Goal: Task Accomplishment & Management: Complete application form

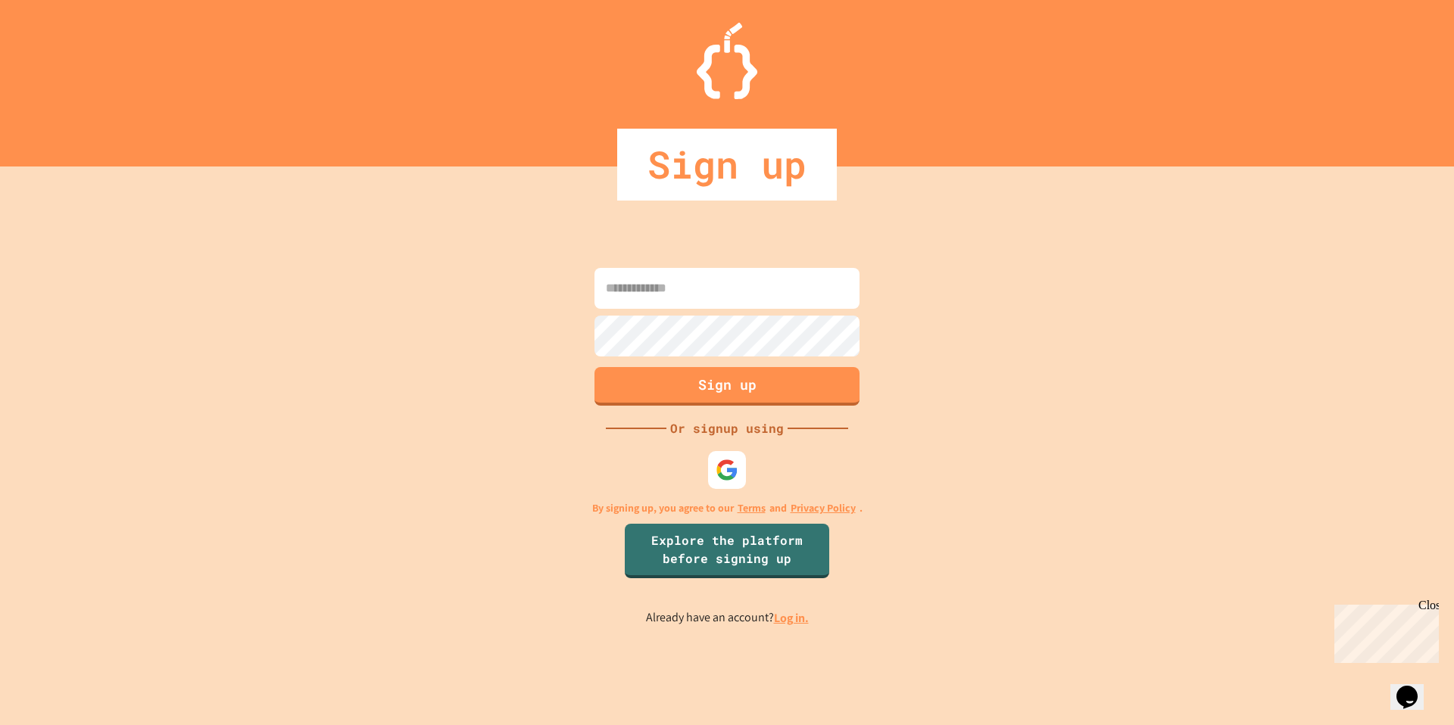
click at [696, 300] on input at bounding box center [726, 288] width 265 height 41
click at [711, 289] on input at bounding box center [726, 288] width 265 height 41
type input "**********"
click at [724, 393] on button "Sign up" at bounding box center [727, 384] width 270 height 39
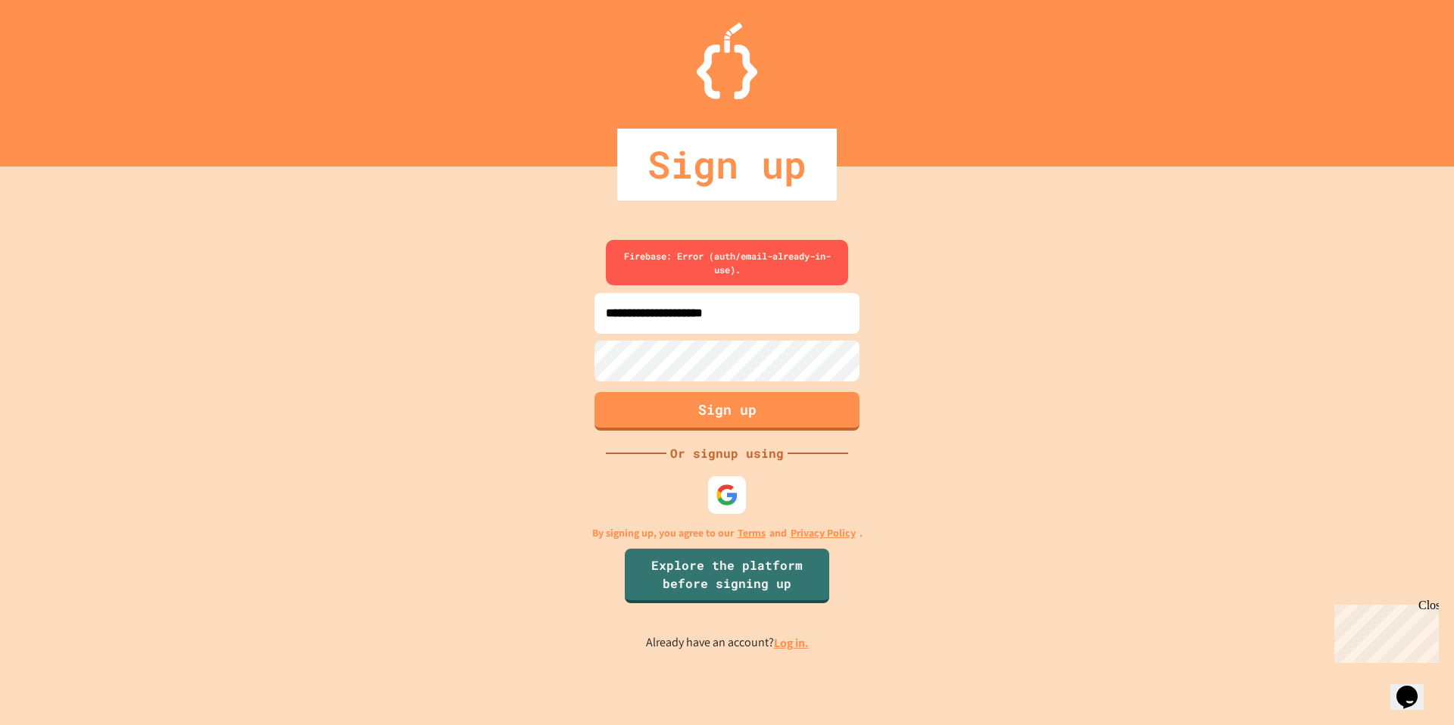
click at [791, 648] on link "Log in." at bounding box center [791, 643] width 35 height 16
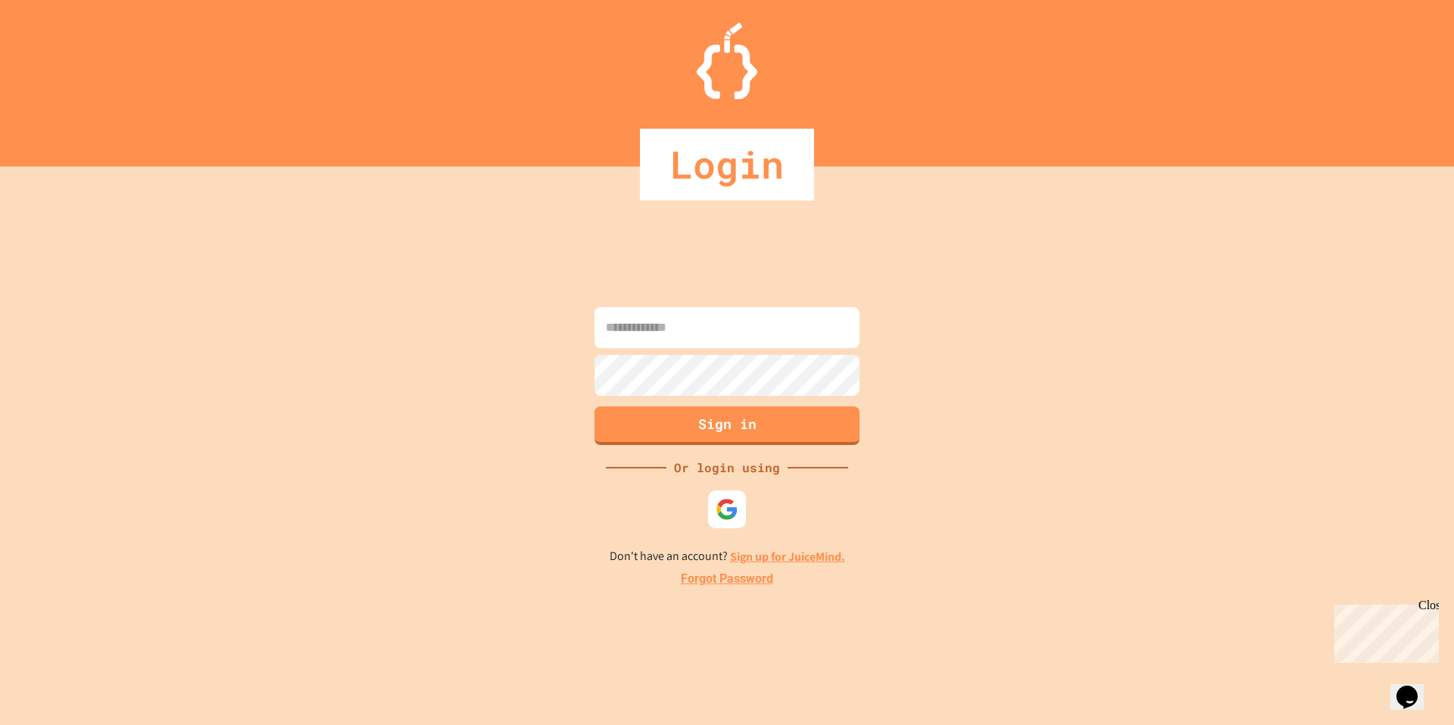
click at [709, 314] on input at bounding box center [726, 327] width 265 height 41
type input "**********"
click at [744, 440] on button "Sign in" at bounding box center [727, 423] width 270 height 39
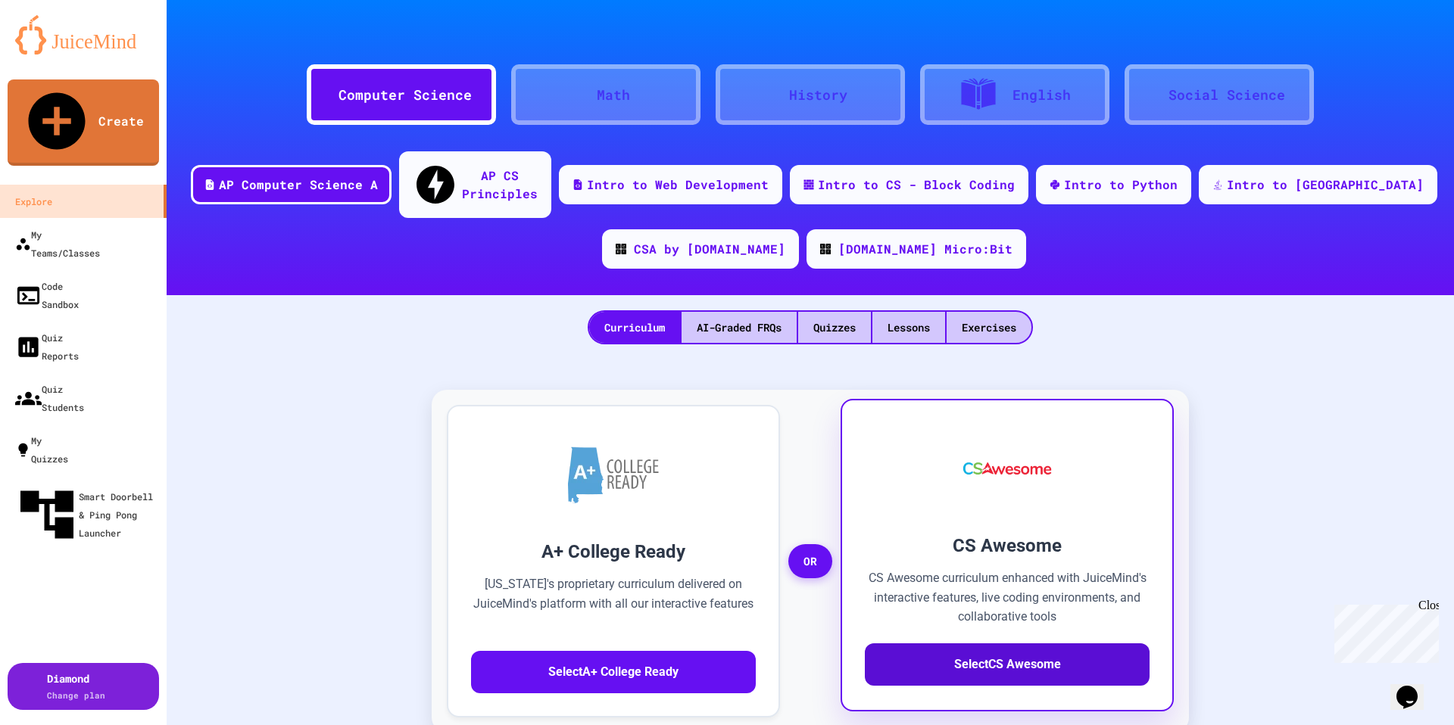
click at [1001, 644] on button "Select CS Awesome" at bounding box center [1007, 665] width 285 height 42
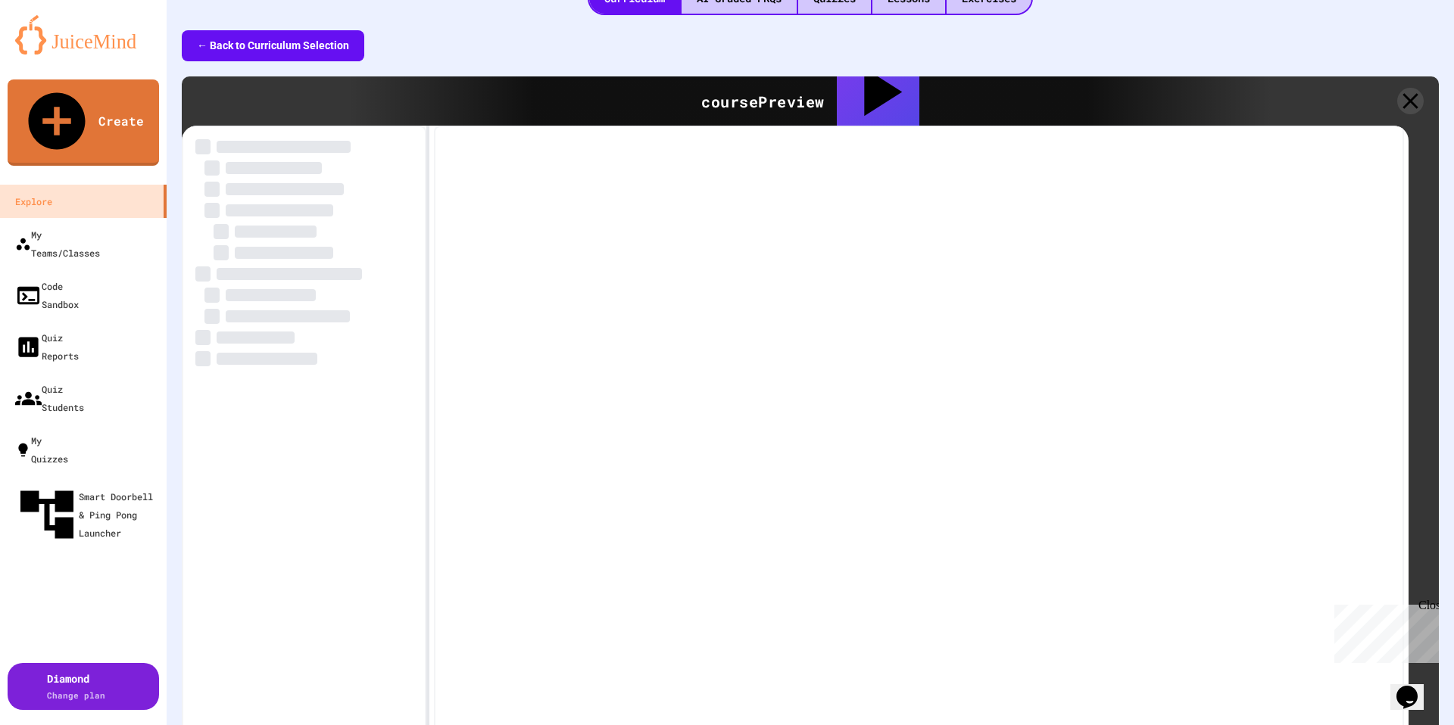
scroll to position [379, 0]
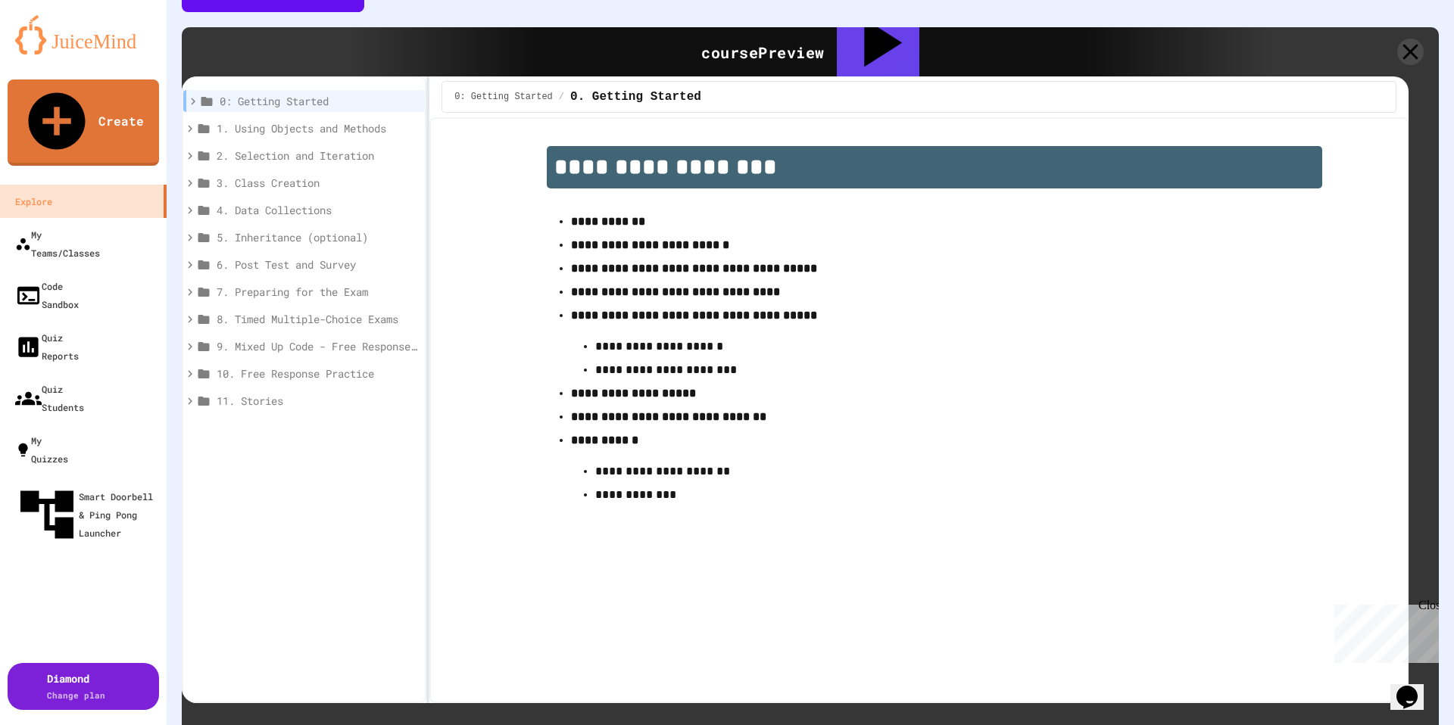
click at [287, 311] on span "8. Timed Multiple-Choice Exams" at bounding box center [315, 319] width 196 height 16
click at [317, 338] on span "8.1. Practice Exam 1 for the AP CSA Exam" at bounding box center [318, 346] width 189 height 16
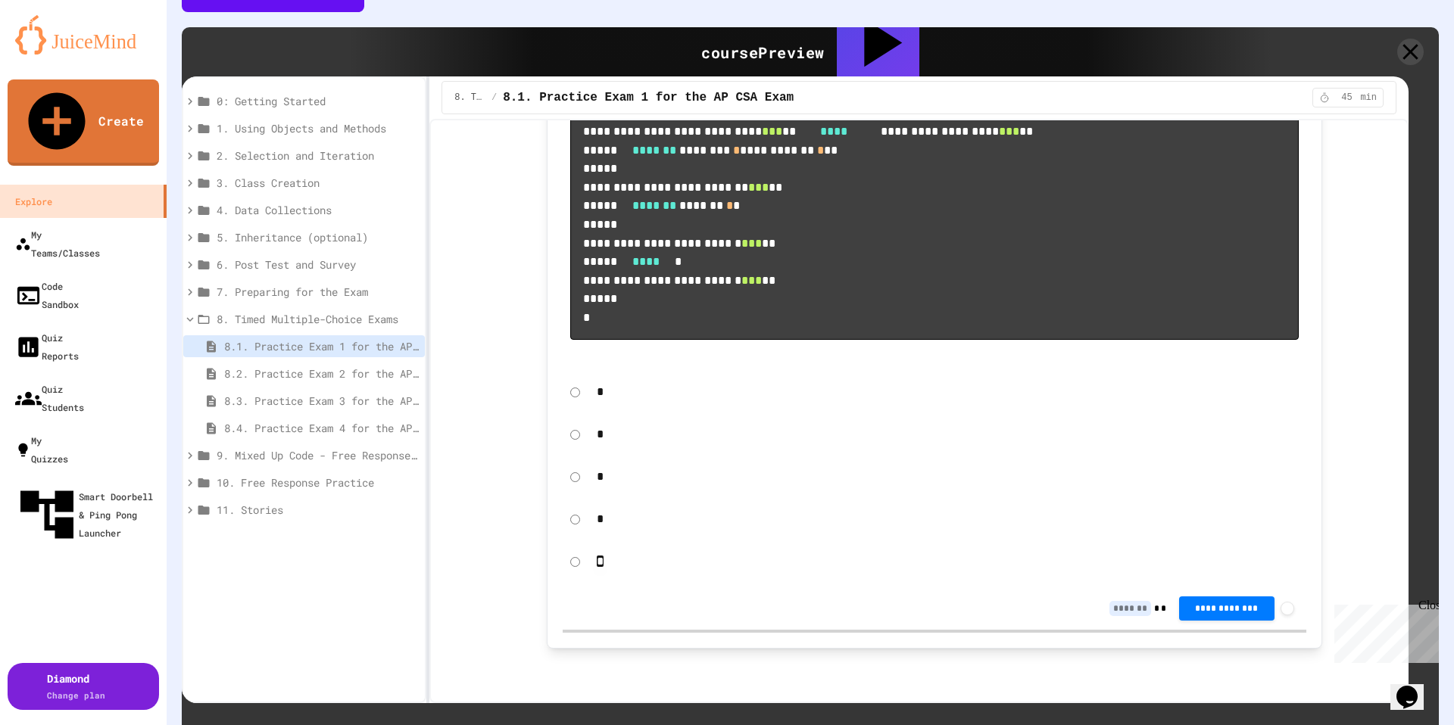
scroll to position [14344, 0]
click at [232, 229] on span "5. Inheritance (optional)" at bounding box center [315, 237] width 196 height 16
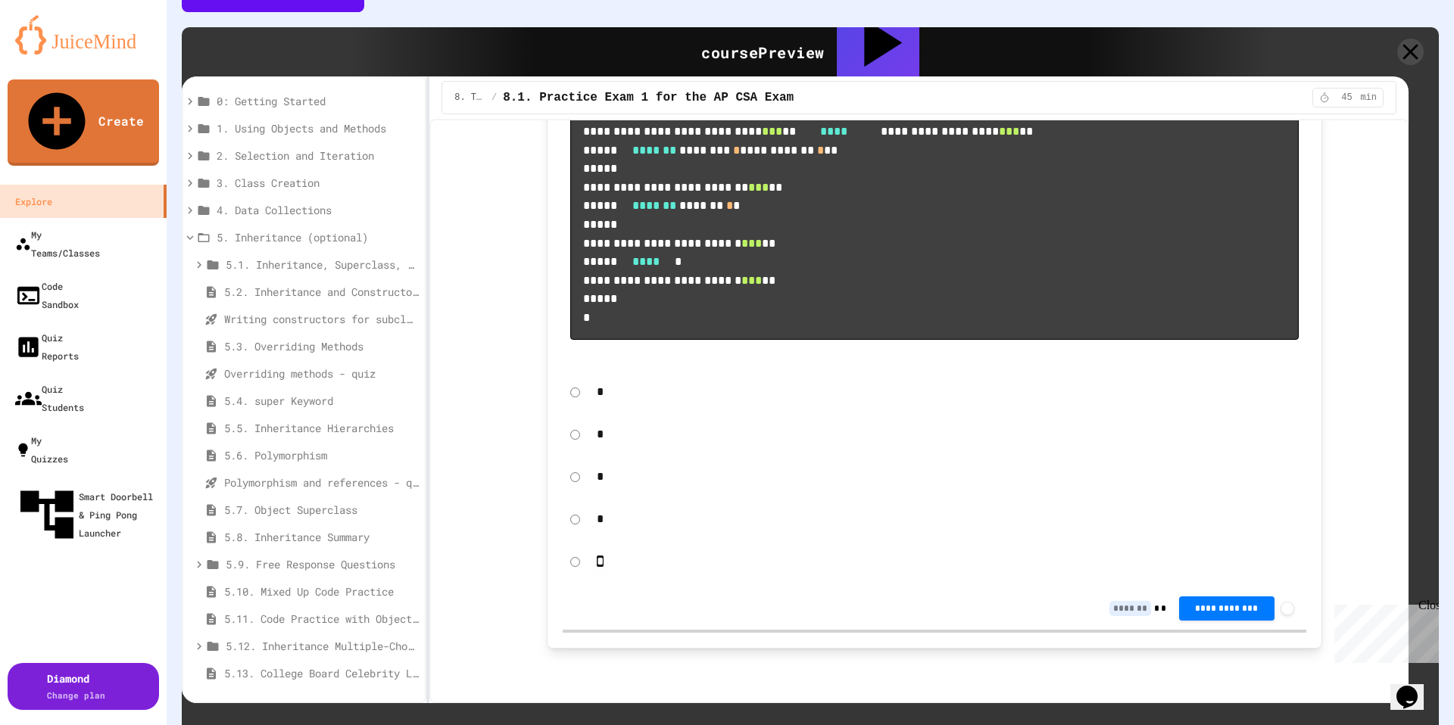
click at [313, 311] on span "Writing constructors for subclasses - quiz" at bounding box center [318, 319] width 189 height 16
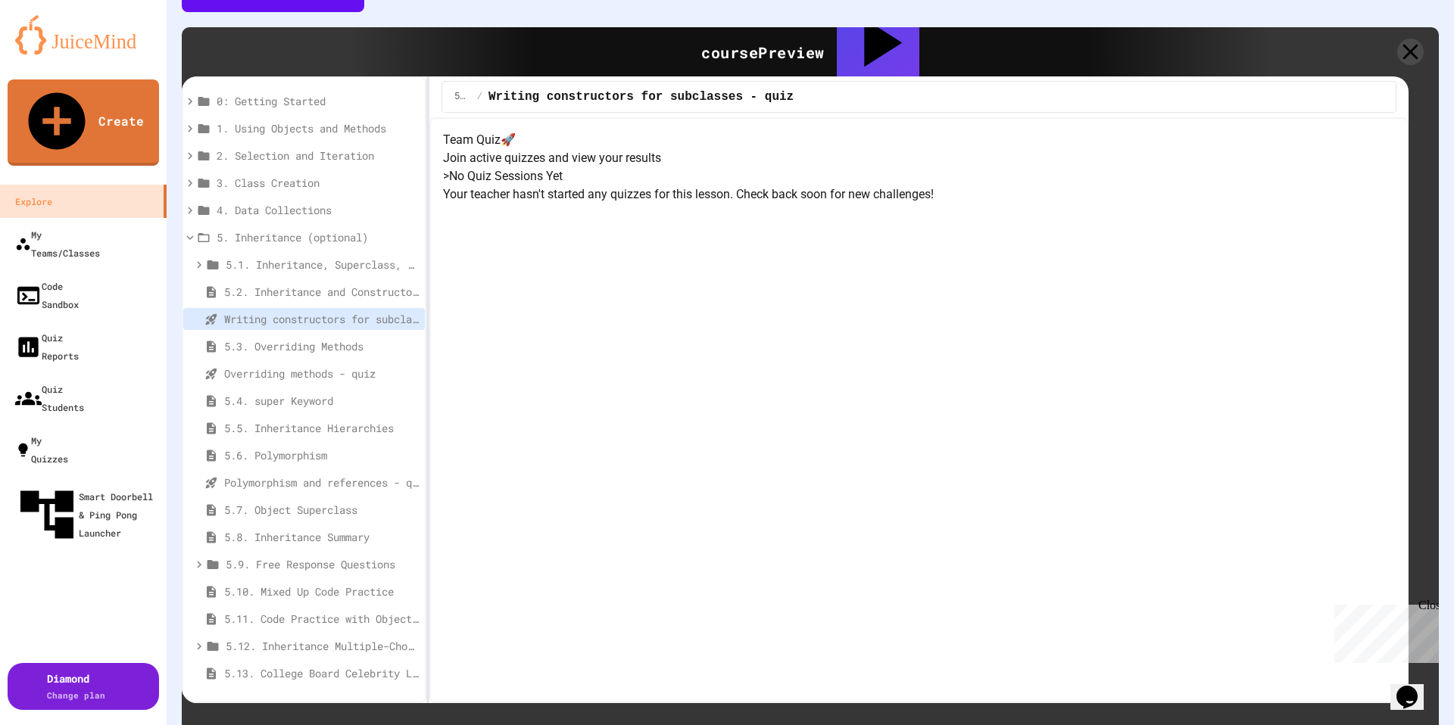
click at [881, 204] on p "Your teacher hasn't started any quizzes for this lesson. Check back soon for ne…" at bounding box center [919, 195] width 952 height 18
click at [334, 338] on span "5.3. Overriding Methods" at bounding box center [318, 346] width 189 height 16
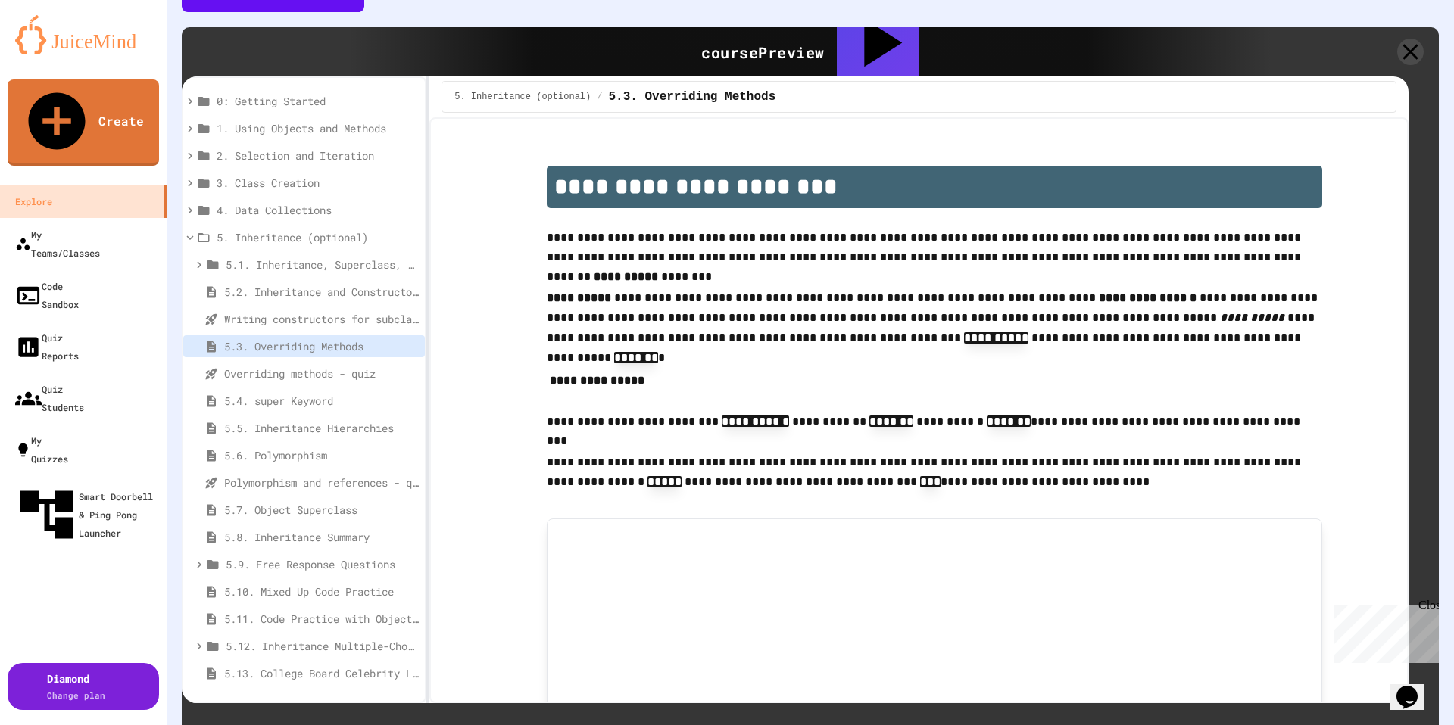
click at [318, 366] on span "Overriding methods - quiz" at bounding box center [318, 374] width 189 height 16
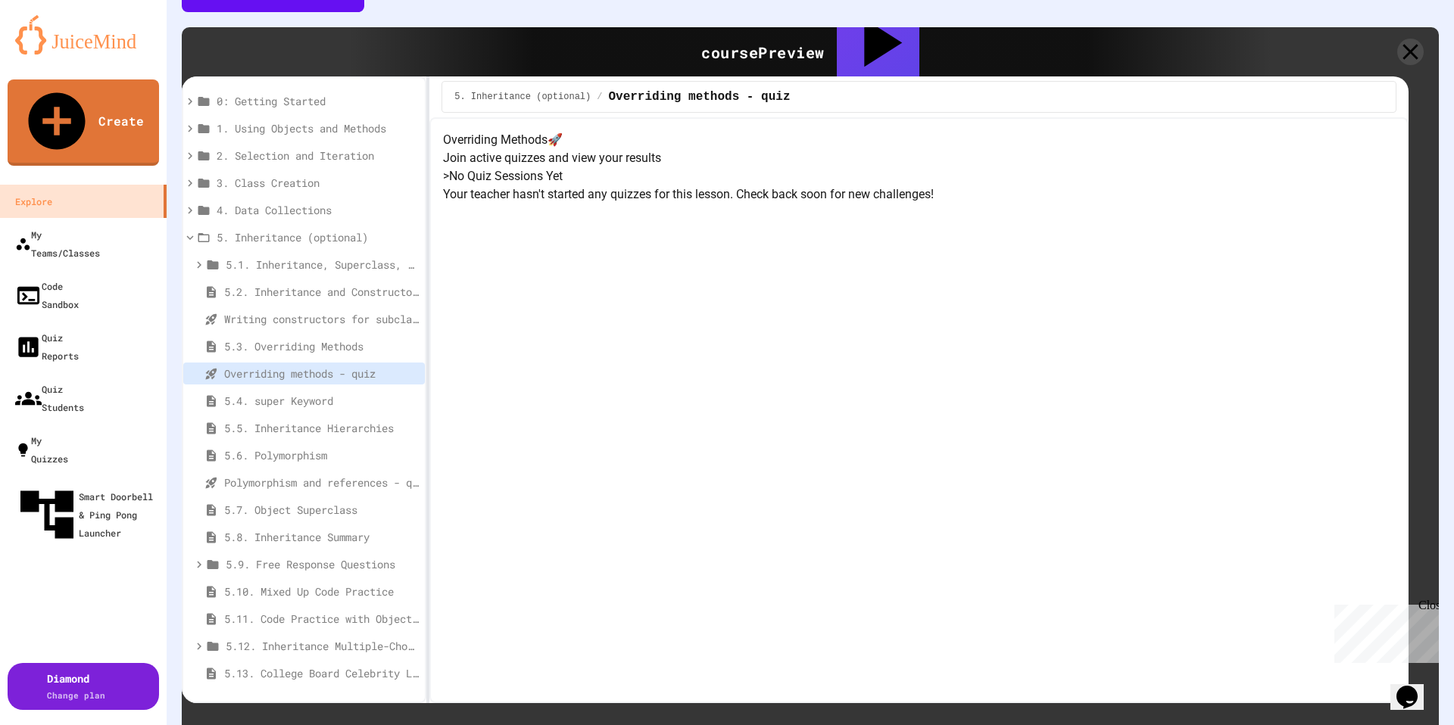
click at [840, 204] on p "Your teacher hasn't started any quizzes for this lesson. Check back soon for ne…" at bounding box center [919, 195] width 952 height 18
click at [811, 204] on div "> No Quiz Sessions Yet Your teacher hasn't started any quizzes for this lesson.…" at bounding box center [919, 185] width 952 height 36
click at [281, 390] on div "5.4. super Keyword" at bounding box center [304, 401] width 242 height 22
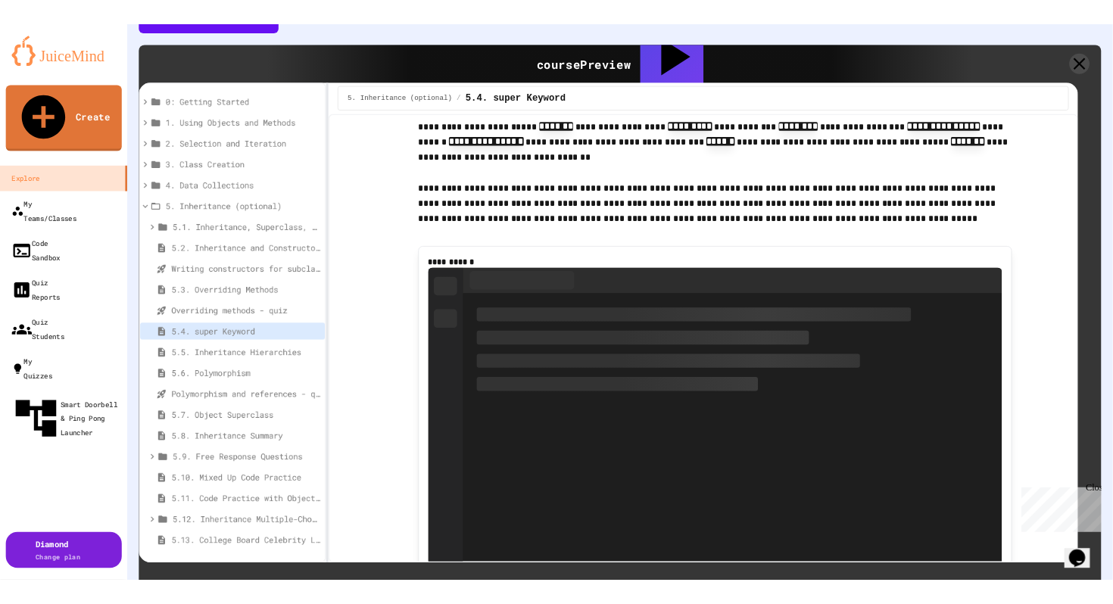
scroll to position [354, 0]
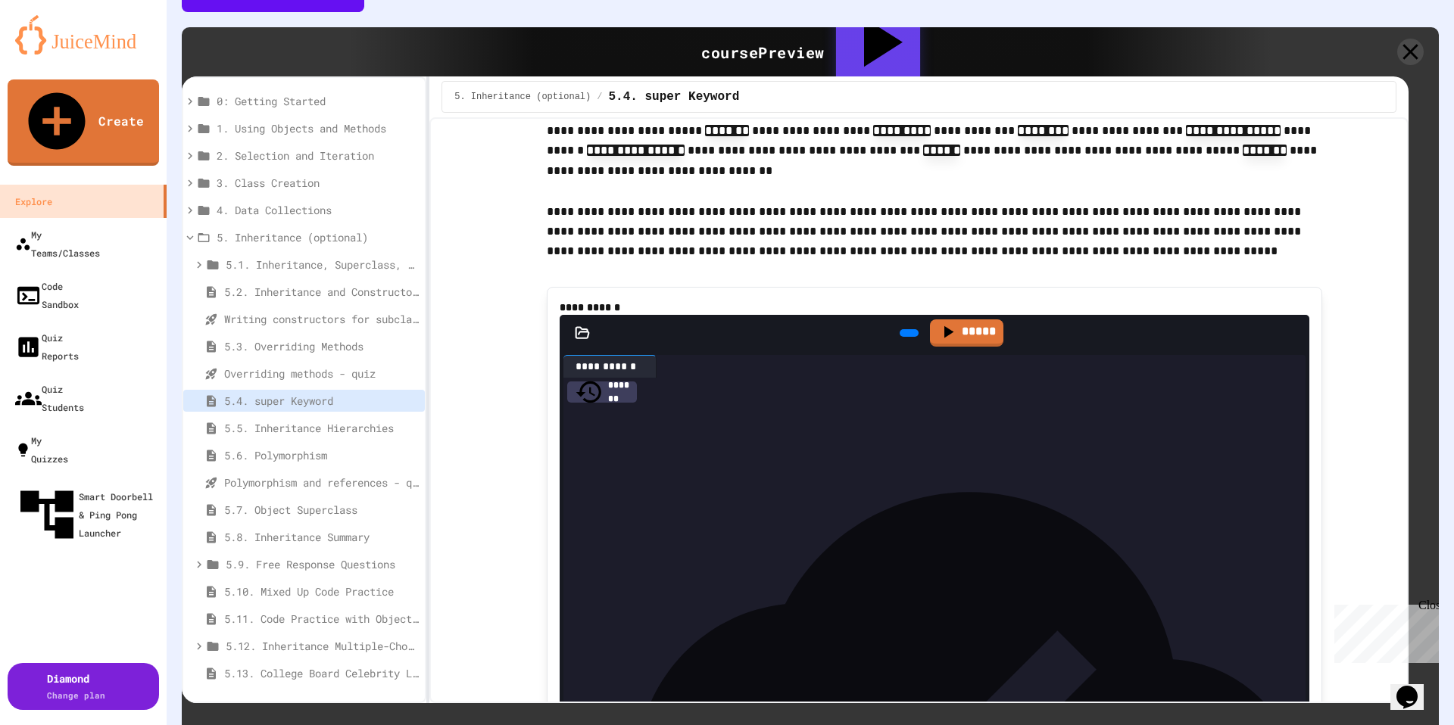
click at [848, 20] on div "Assign to Class" at bounding box center [878, 51] width 84 height 103
drag, startPoint x: 764, startPoint y: 388, endPoint x: 507, endPoint y: 388, distance: 256.7
type input "**********"
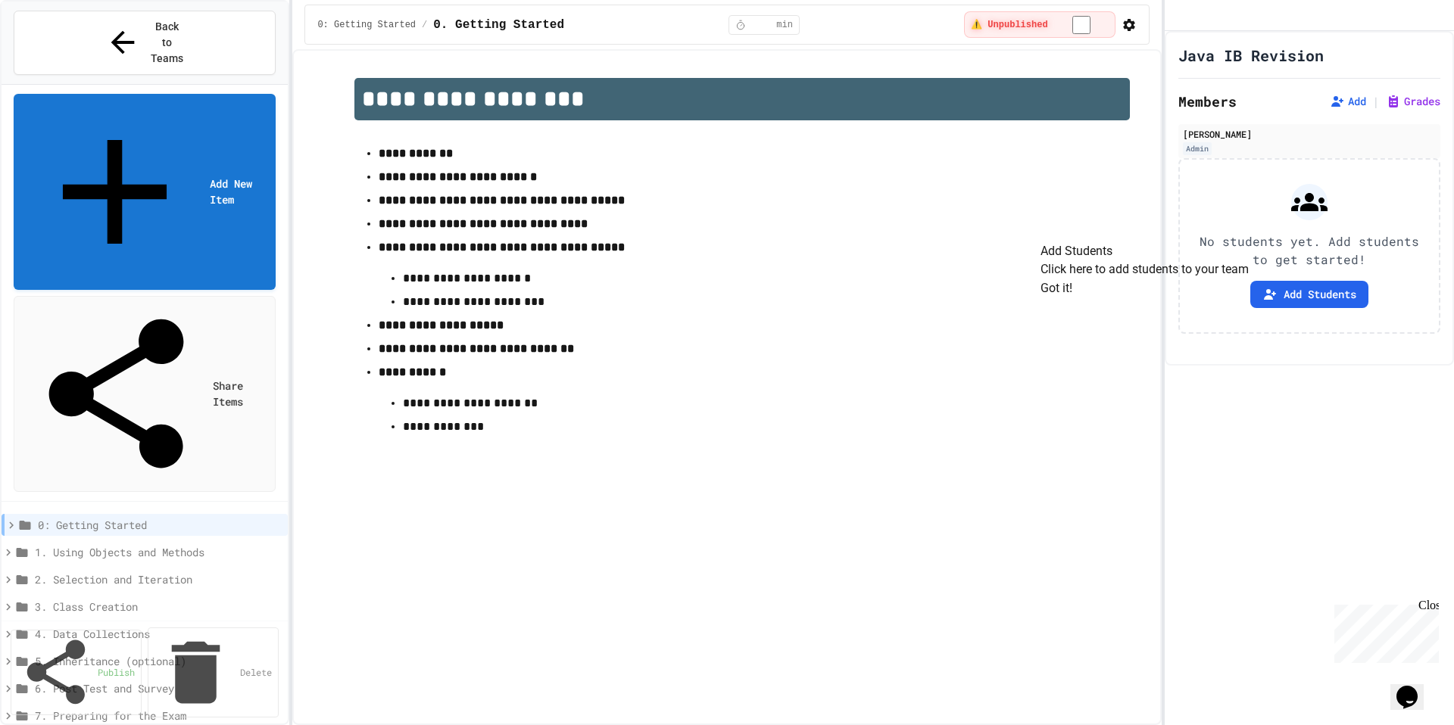
click at [1072, 298] on button "Got it!" at bounding box center [1056, 288] width 32 height 18
click at [1311, 308] on button "Add Students" at bounding box center [1309, 294] width 118 height 27
